Goal: Information Seeking & Learning: Stay updated

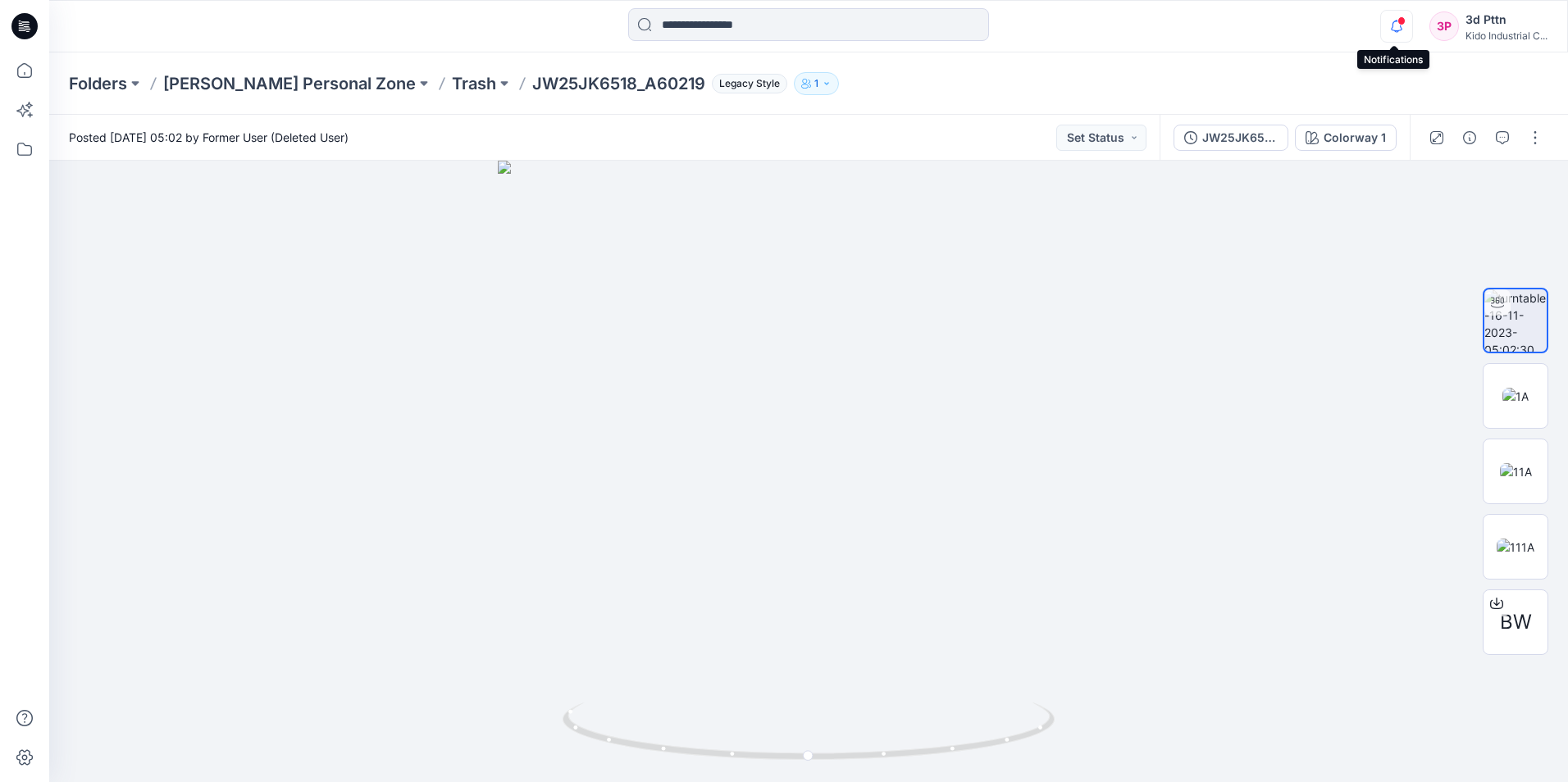
click at [775, 29] on icon "button" at bounding box center [1396, 26] width 31 height 33
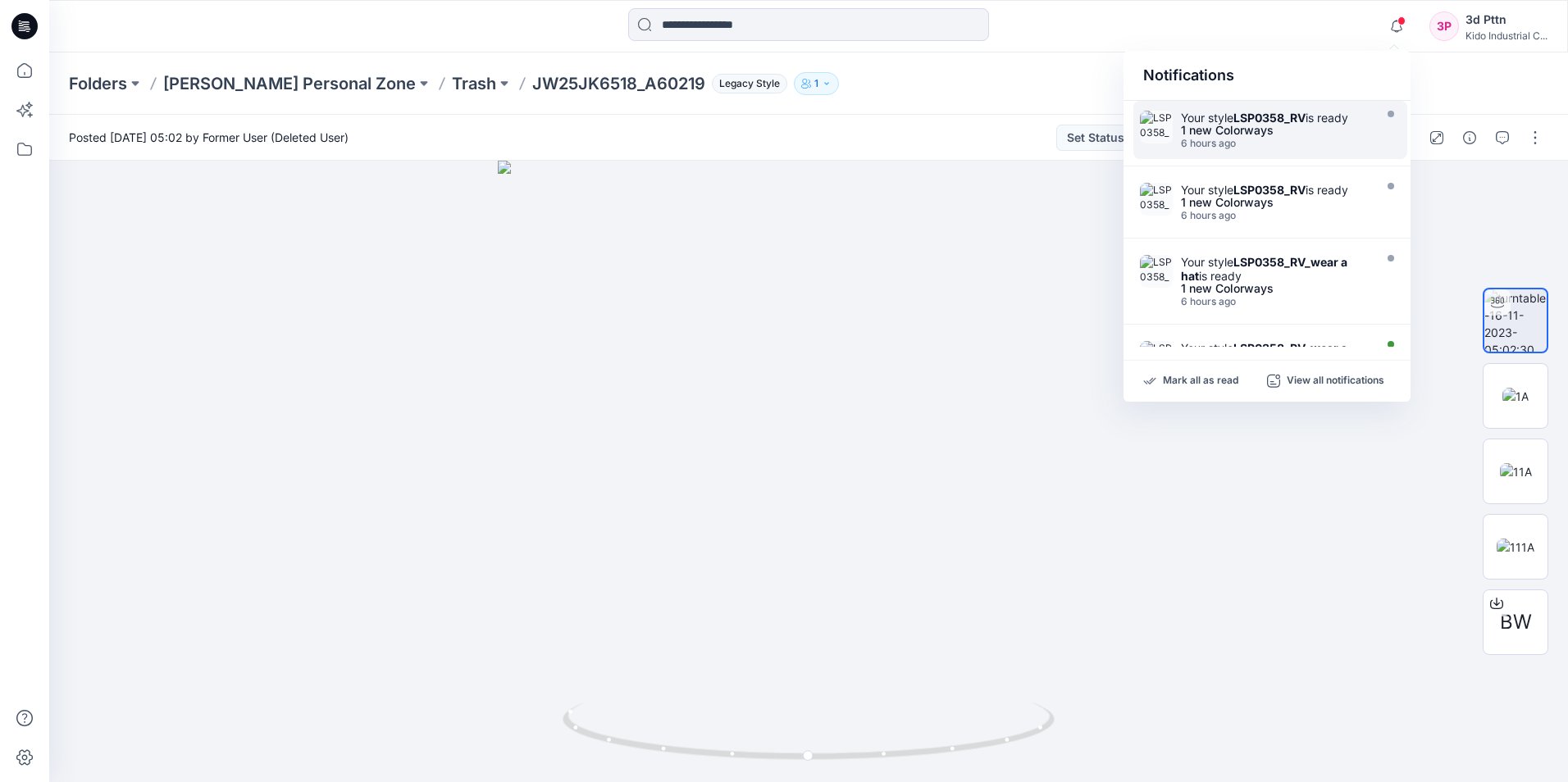
click at [775, 135] on div "1 new Colorways" at bounding box center [1274, 130] width 188 height 12
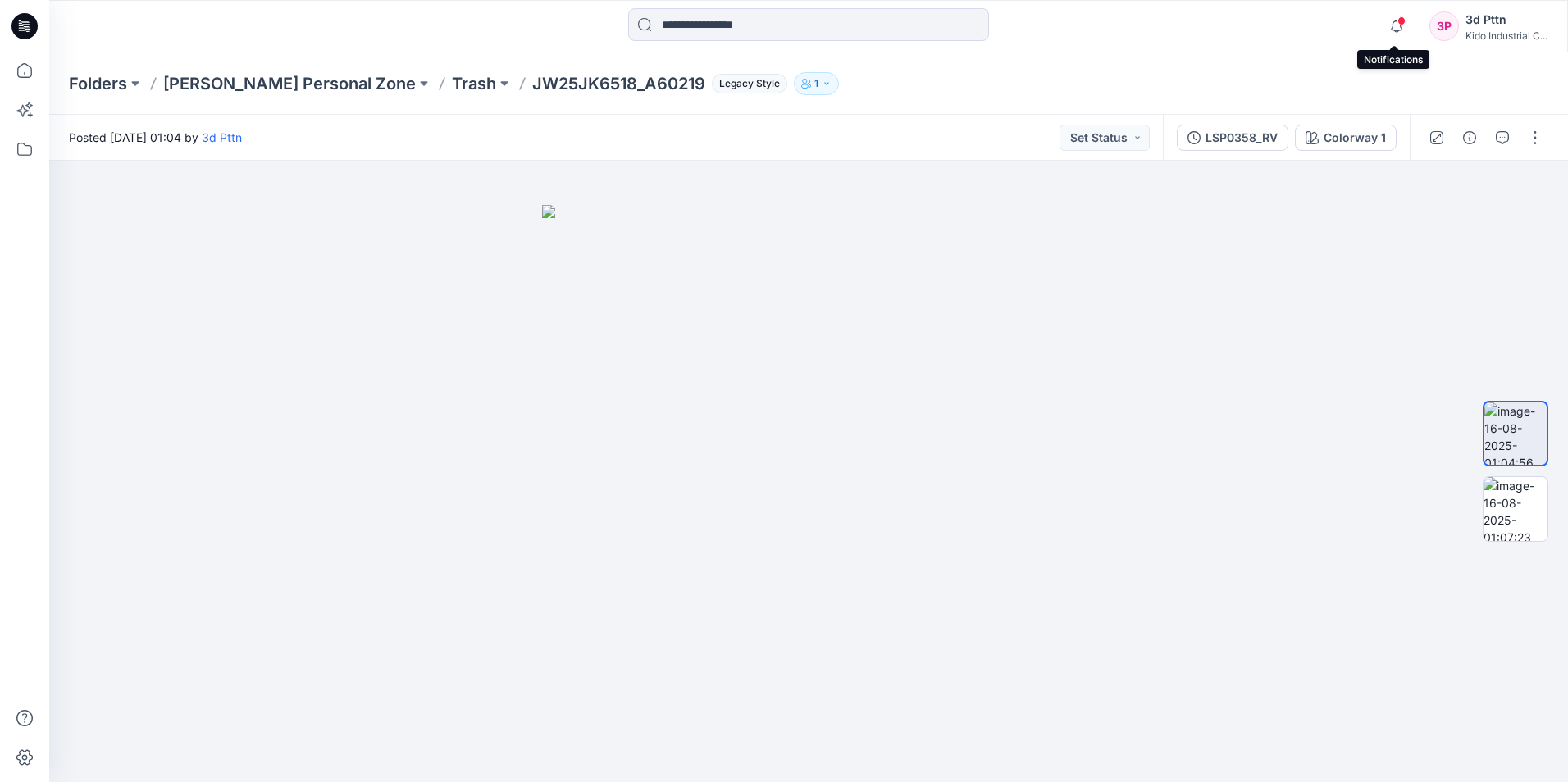
click at [775, 19] on span at bounding box center [1402, 20] width 8 height 9
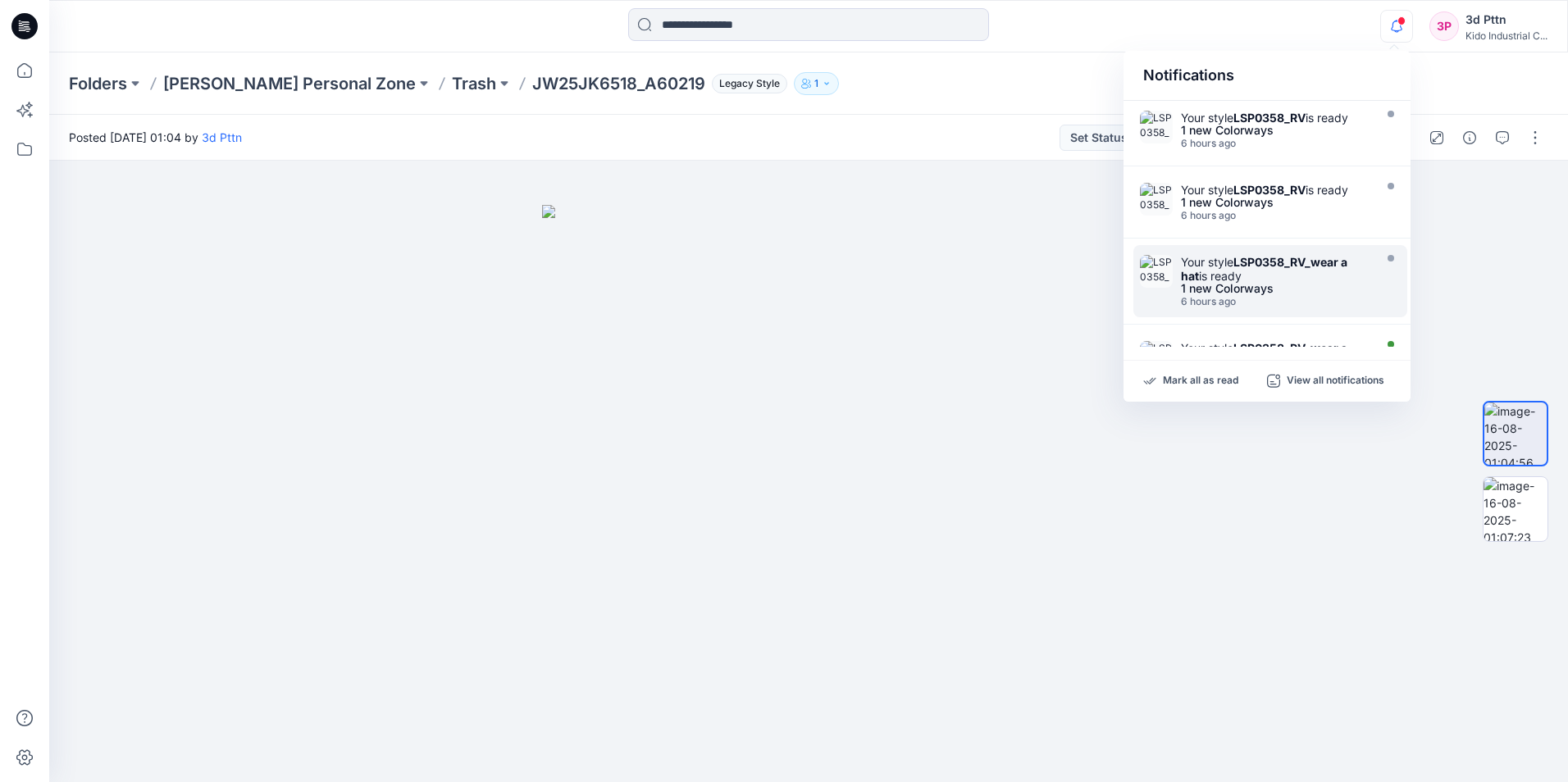
scroll to position [82, 0]
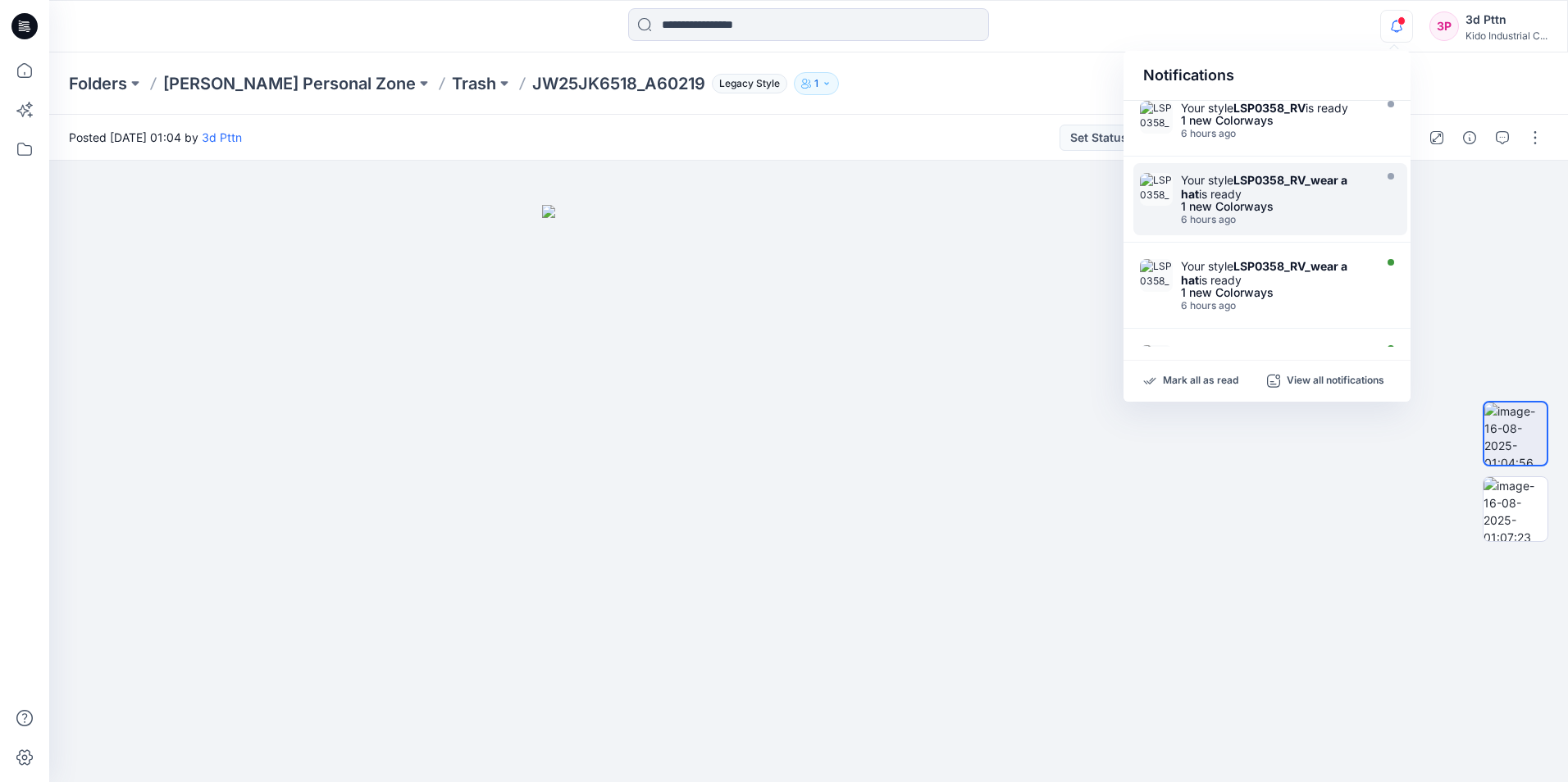
click at [775, 271] on strong "LSP0358_RV_wear a hat" at bounding box center [1263, 273] width 166 height 28
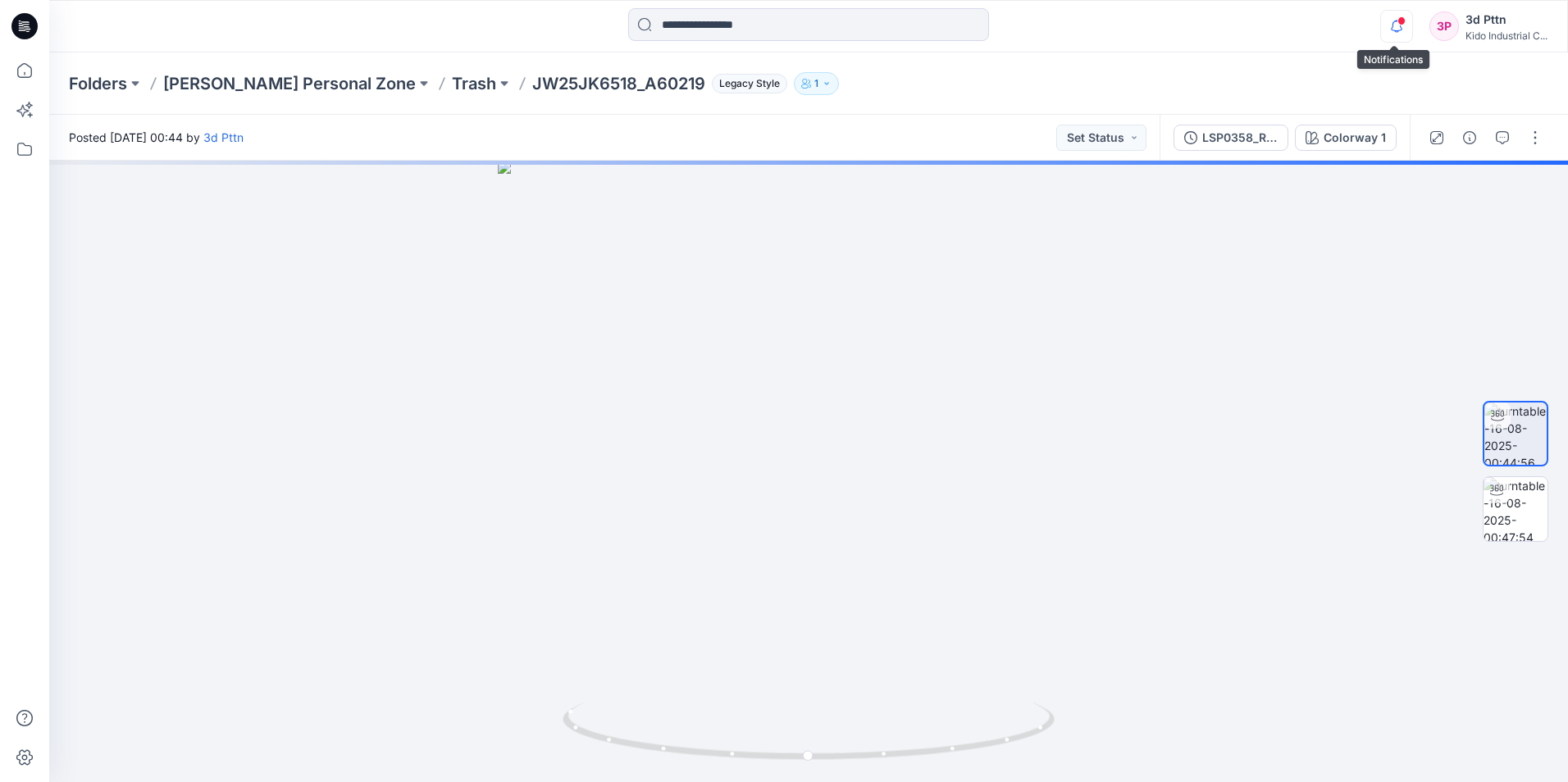
click at [775, 21] on icon "button" at bounding box center [1396, 26] width 31 height 33
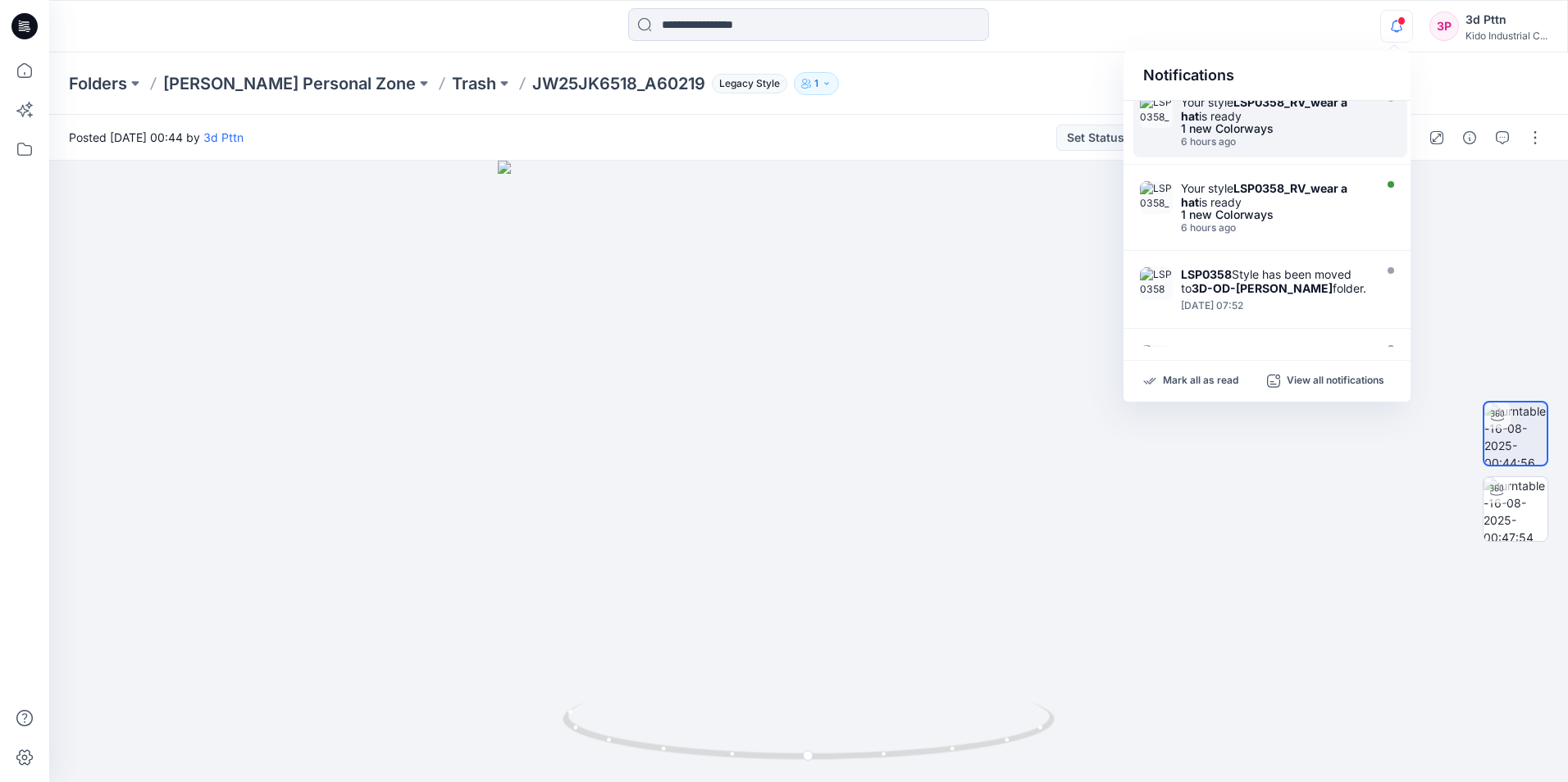
scroll to position [328, 0]
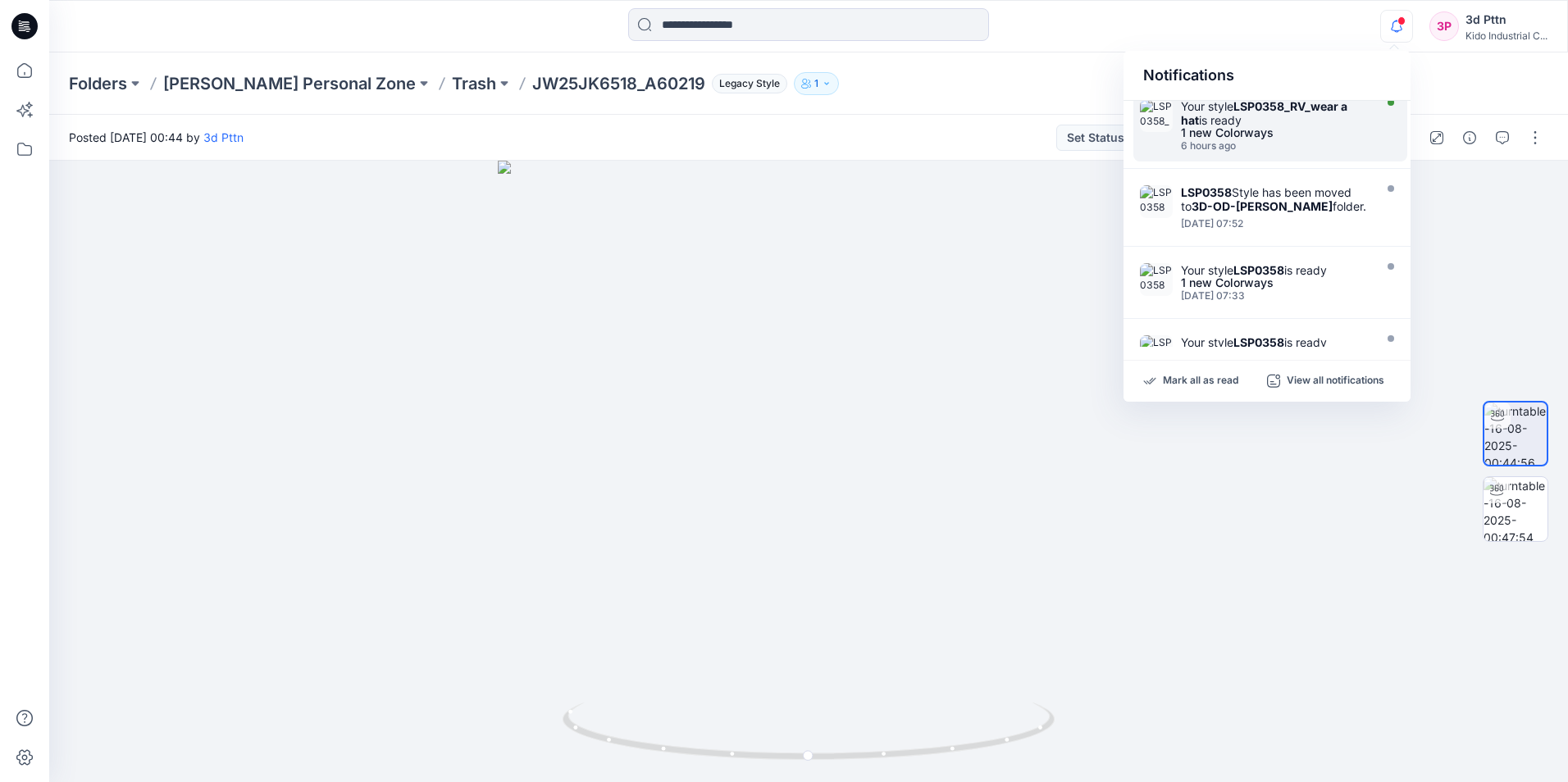
click at [775, 113] on strong "LSP0358_RV_wear a hat" at bounding box center [1263, 114] width 166 height 28
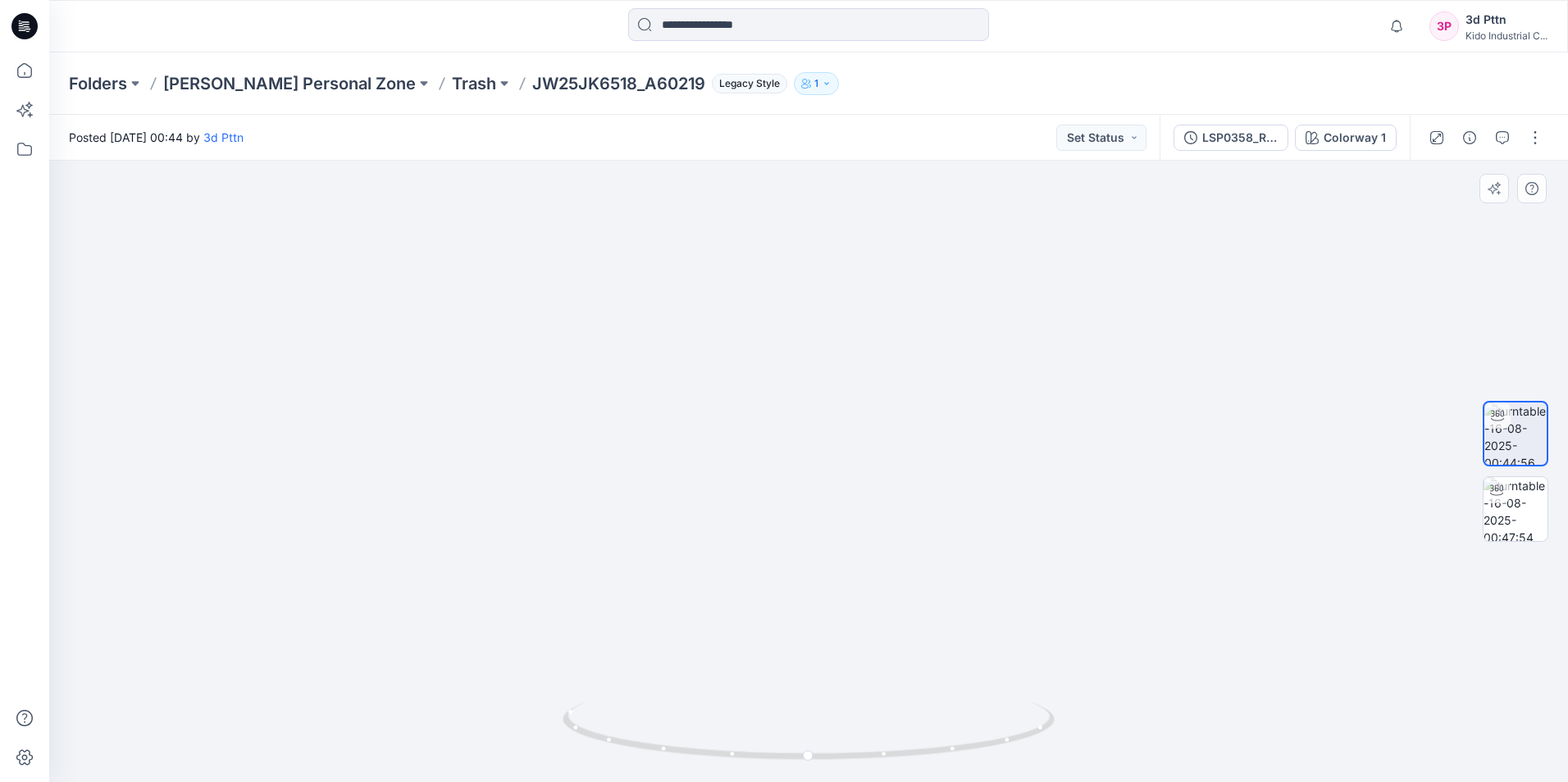
drag, startPoint x: 1078, startPoint y: 301, endPoint x: 931, endPoint y: 418, distance: 187.9
drag, startPoint x: 813, startPoint y: 758, endPoint x: 859, endPoint y: 746, distance: 47.5
click at [775, 542] on icon at bounding box center [811, 733] width 496 height 62
drag, startPoint x: 1114, startPoint y: 415, endPoint x: 1142, endPoint y: 498, distance: 87.6
drag, startPoint x: 851, startPoint y: 756, endPoint x: 937, endPoint y: 570, distance: 204.9
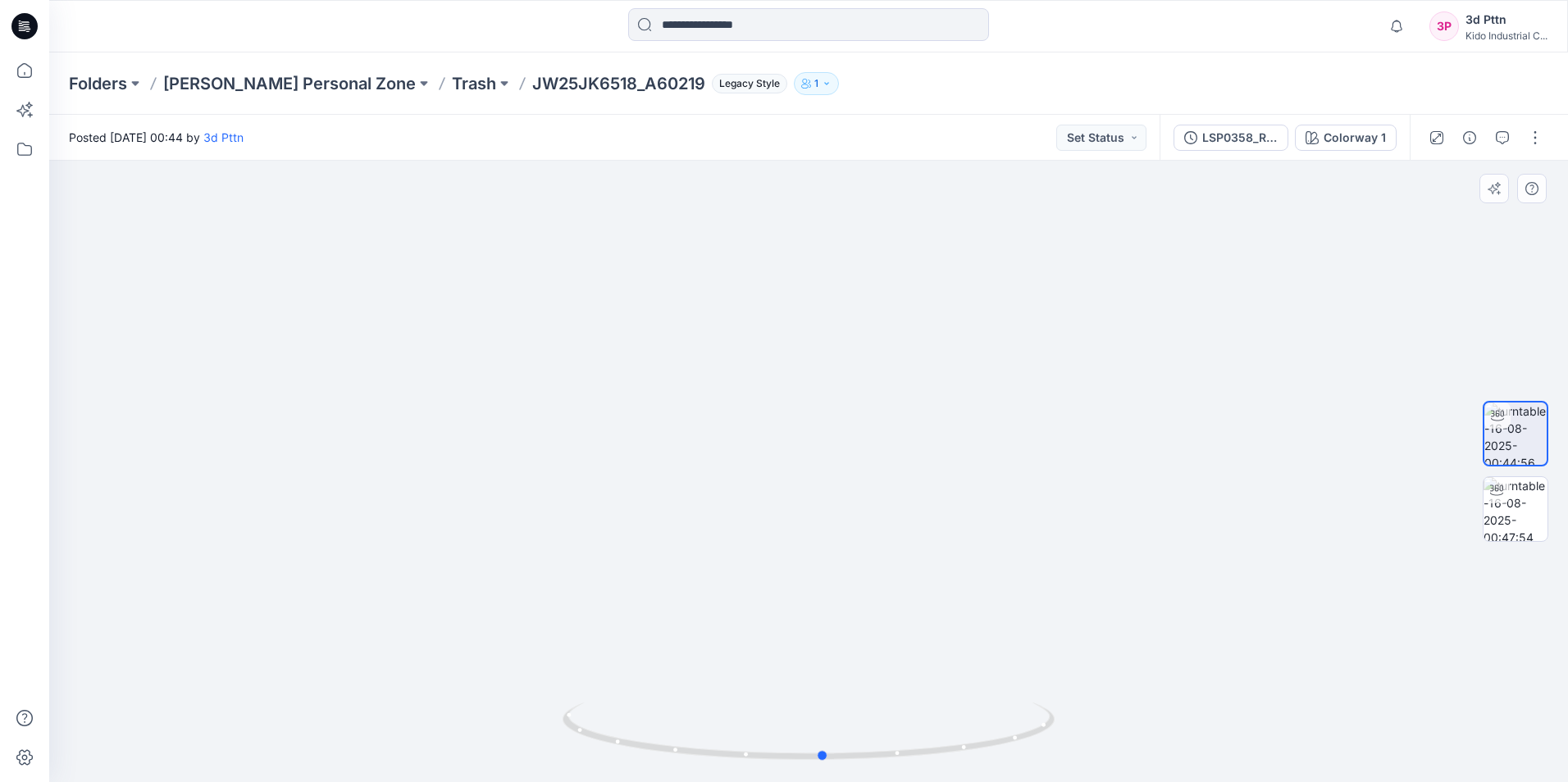
click at [775, 542] on html "Notifications Your style LSP0358_RV is ready 1 new Colorways 6 hours ago Your s…" at bounding box center [784, 391] width 1568 height 782
click at [775, 31] on icon "button" at bounding box center [1396, 26] width 31 height 33
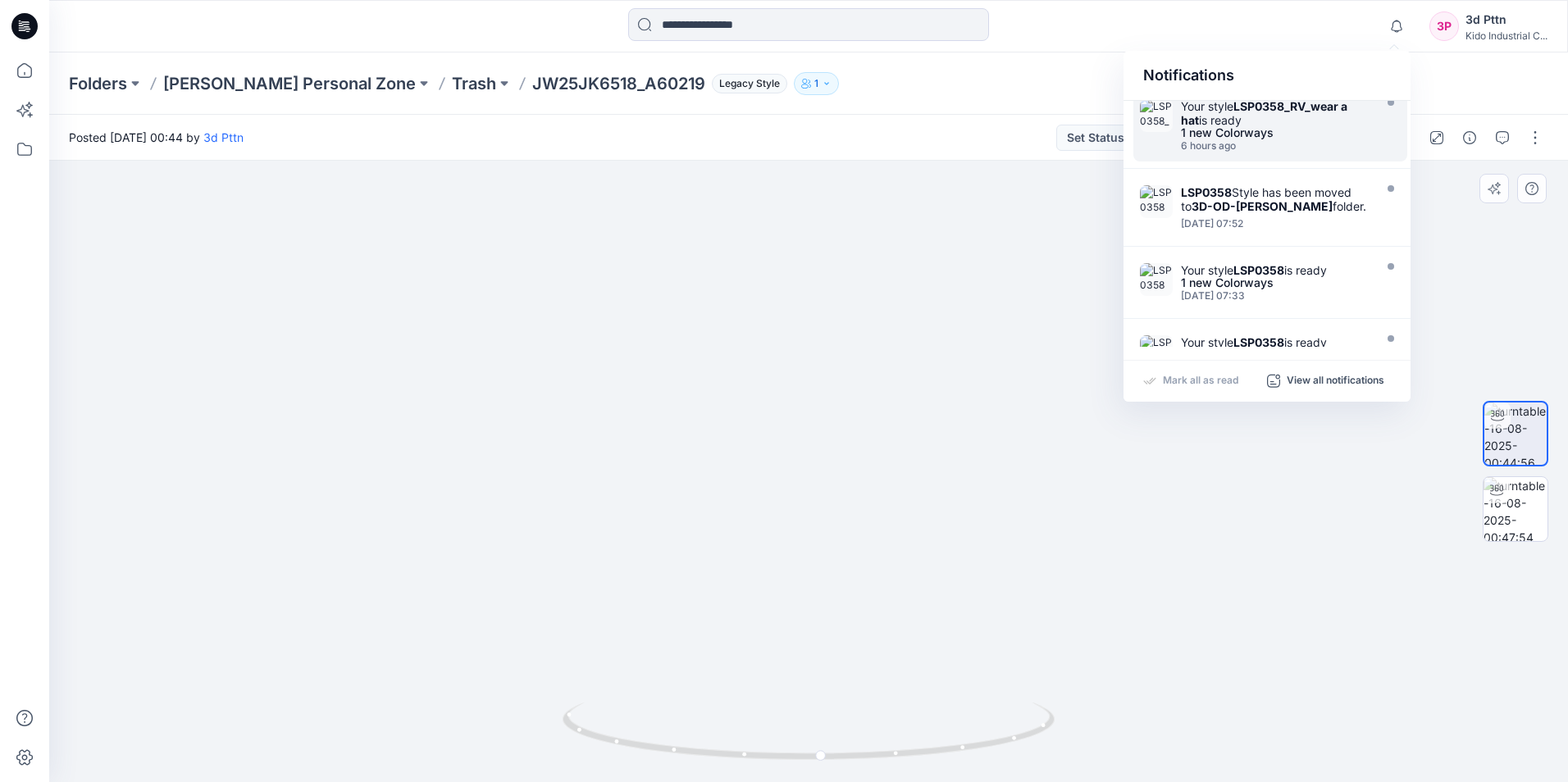
click at [775, 447] on img at bounding box center [848, 413] width 1599 height 739
